Goal: Information Seeking & Learning: Learn about a topic

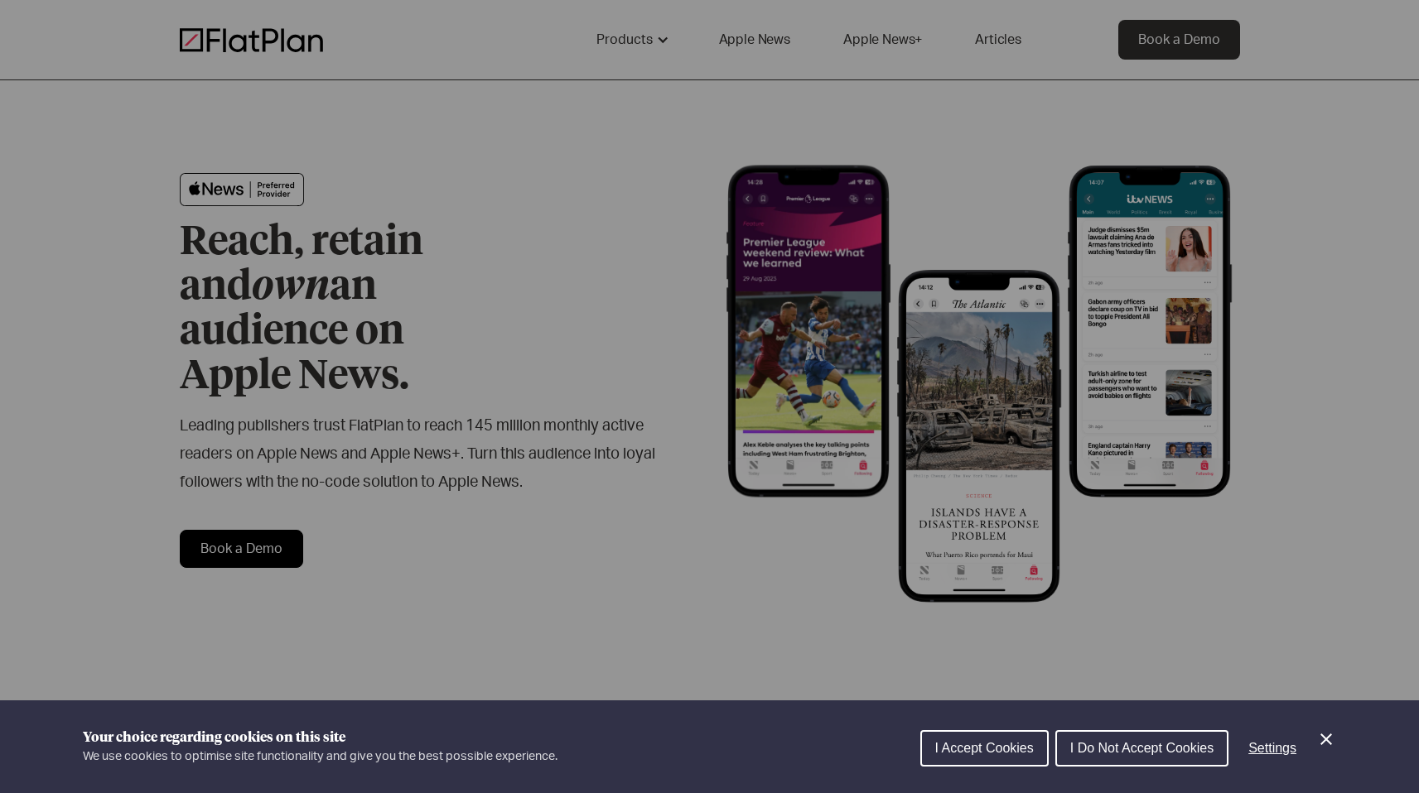
click at [542, 108] on div "Cookie preferences" at bounding box center [709, 396] width 1419 height 793
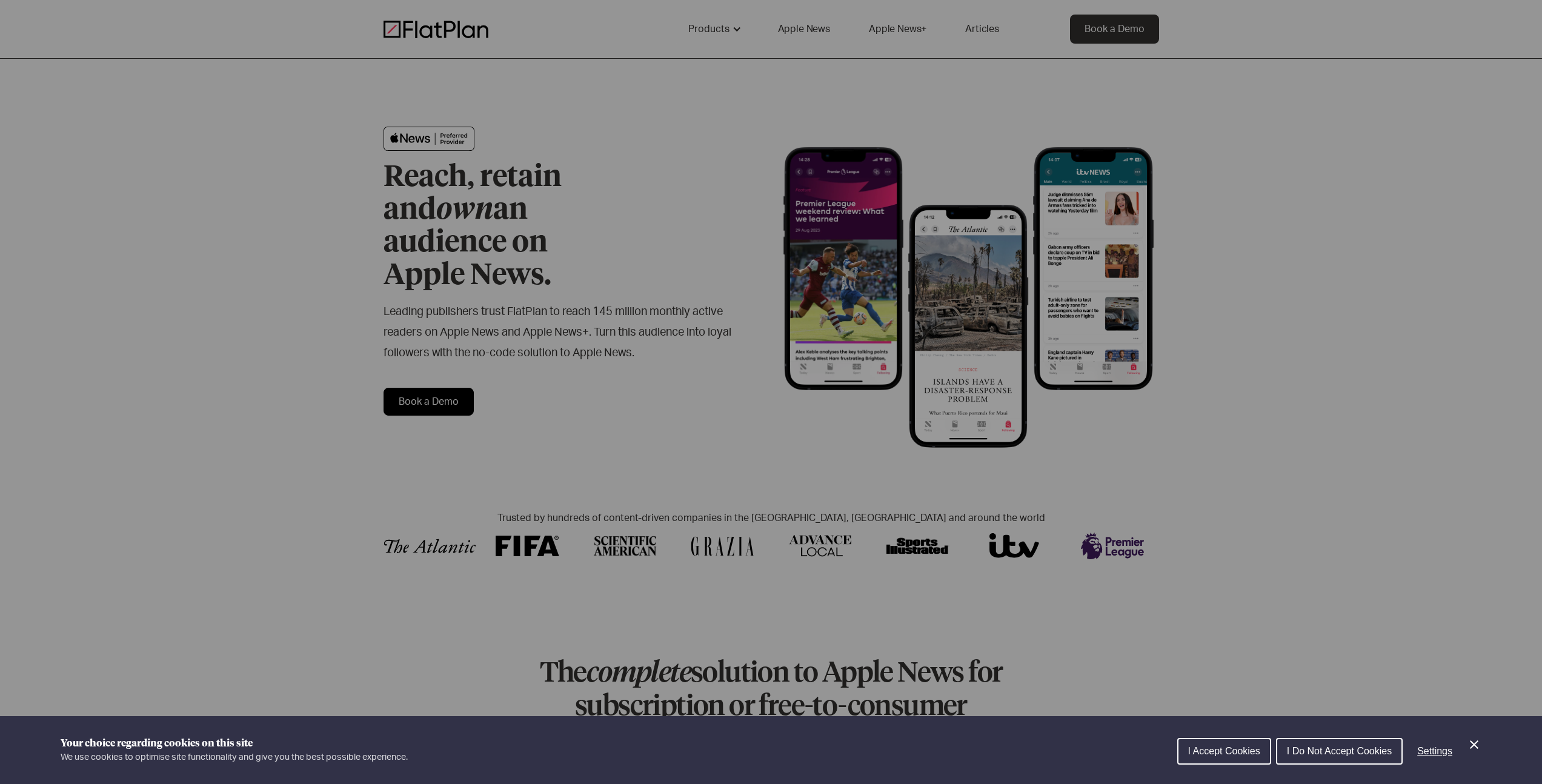
click at [702, 31] on div "Cookie preferences" at bounding box center [771, 392] width 1542 height 784
drag, startPoint x: 1208, startPoint y: 737, endPoint x: 1210, endPoint y: 753, distance: 16.1
click at [1208, 738] on div "I Accept Cookies I Do Not Accept Cookies Settings" at bounding box center [1329, 754] width 304 height 39
click at [1207, 752] on span "I Accept Cookies" at bounding box center [1224, 750] width 72 height 10
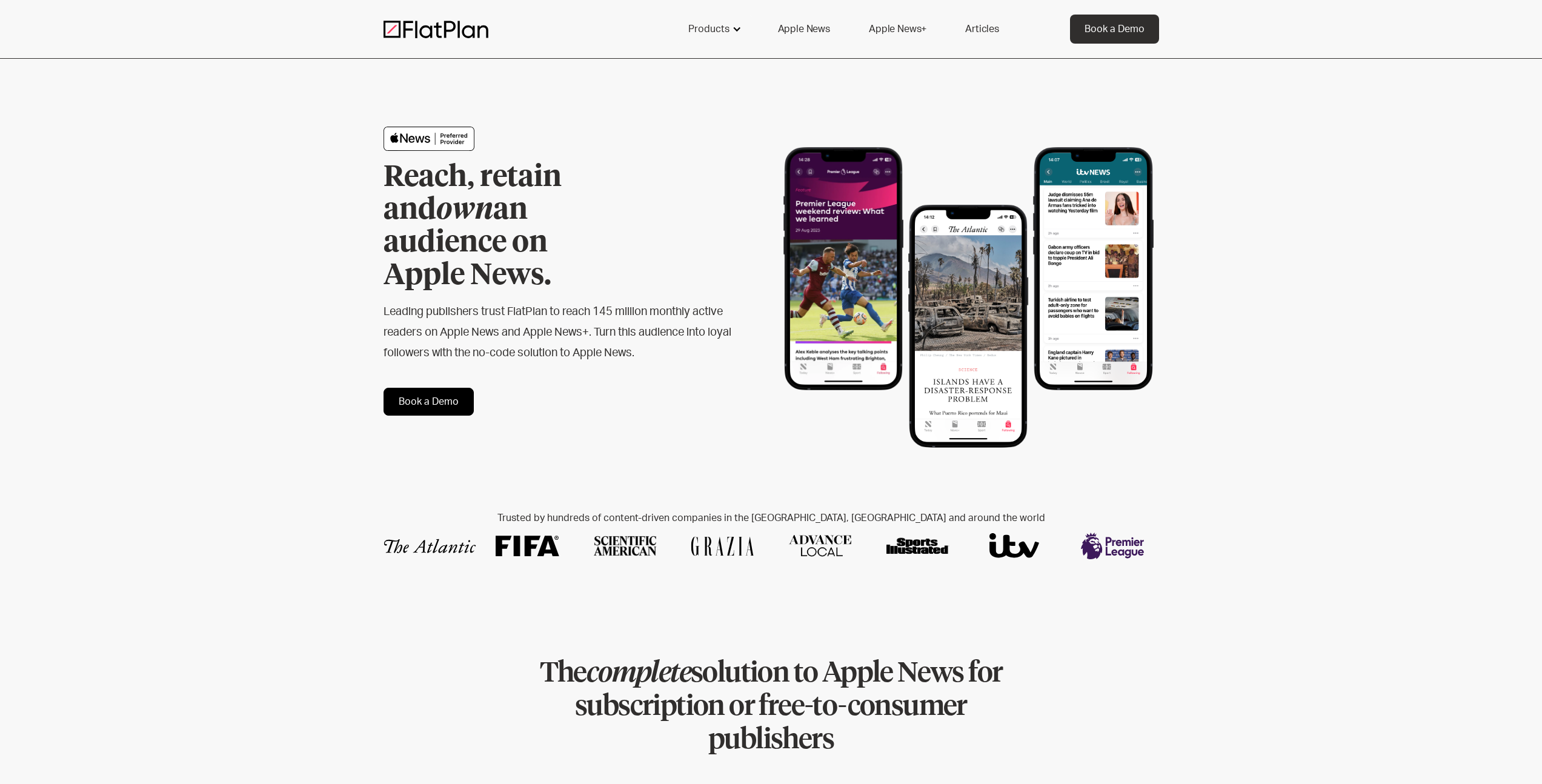
click at [698, 34] on div "Products" at bounding box center [709, 29] width 41 height 15
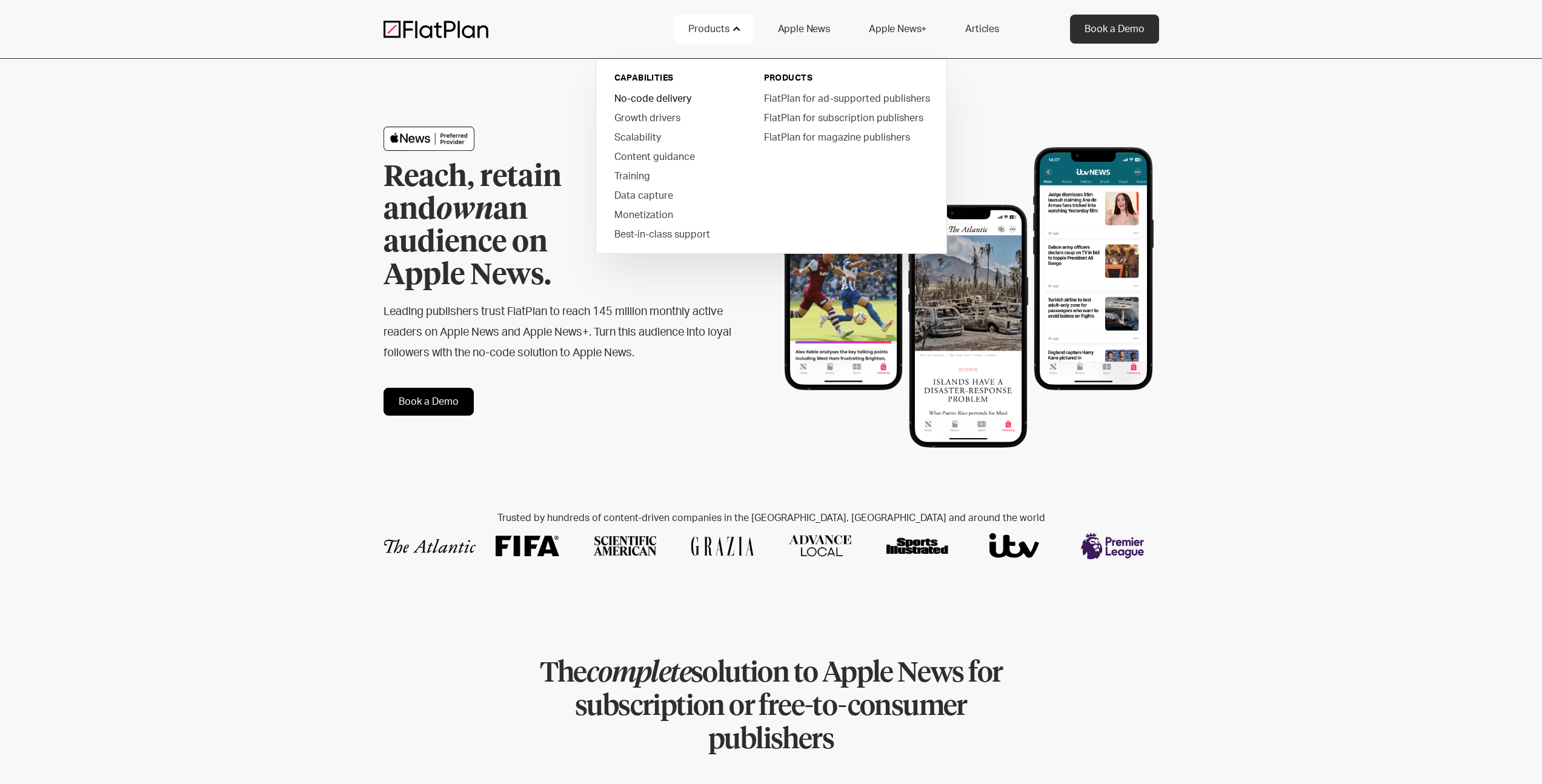
click at [640, 100] on link "No-code delivery" at bounding box center [673, 98] width 138 height 19
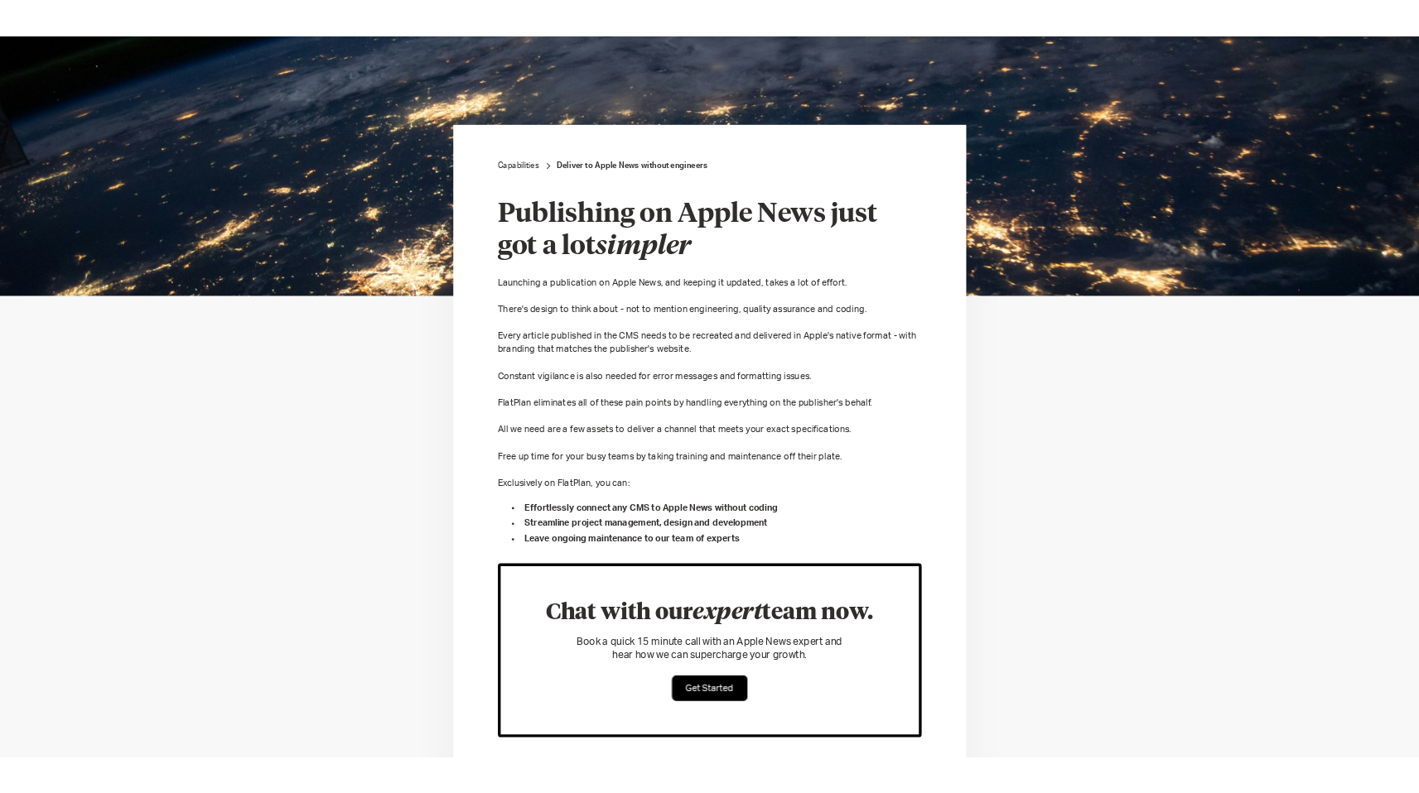
scroll to position [276, 0]
